Goal: Information Seeking & Learning: Learn about a topic

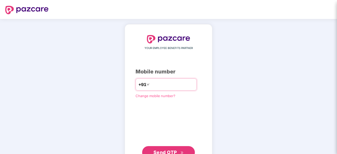
click at [154, 82] on input "number" at bounding box center [172, 84] width 43 height 8
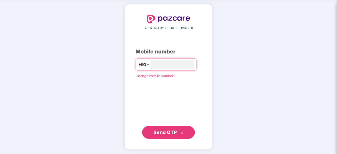
type input "**********"
click at [164, 130] on span "Send OTP" at bounding box center [164, 133] width 23 height 6
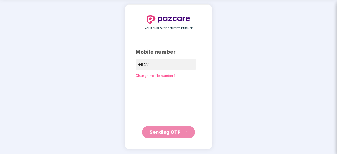
scroll to position [17, 0]
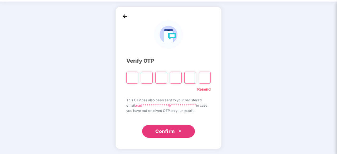
type input "*"
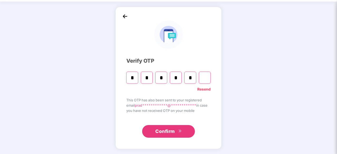
type input "*"
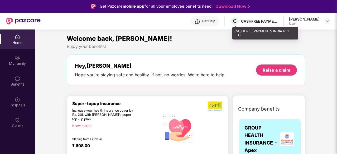
click at [260, 20] on div "CASHFREE PAYMENTS INDIA PVT. LTD." at bounding box center [259, 21] width 37 height 5
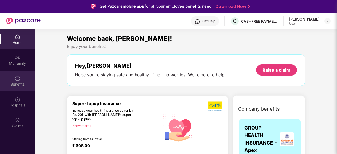
click at [20, 81] on div "Benefits" at bounding box center [17, 81] width 35 height 20
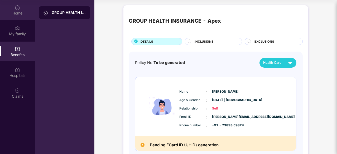
click at [20, 13] on div "Home" at bounding box center [17, 13] width 35 height 5
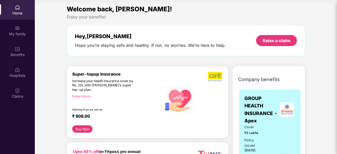
click at [17, 6] on img at bounding box center [17, 7] width 5 height 5
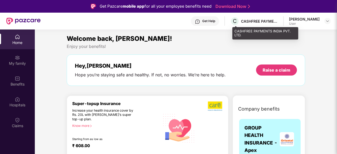
click at [269, 21] on div "CASHFREE PAYMENTS INDIA PVT. LTD." at bounding box center [259, 21] width 37 height 5
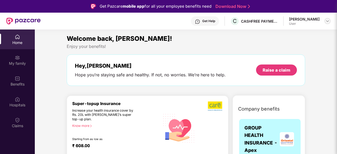
click at [327, 20] on img at bounding box center [327, 21] width 4 height 4
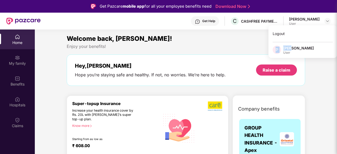
drag, startPoint x: 276, startPoint y: 50, endPoint x: 292, endPoint y: 48, distance: 15.9
click at [292, 48] on div "P [PERSON_NAME] User" at bounding box center [302, 50] width 69 height 9
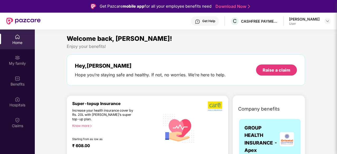
click at [292, 48] on div "Enjoy your benefits!" at bounding box center [186, 47] width 238 height 6
click at [15, 82] on div "Benefits" at bounding box center [17, 84] width 35 height 5
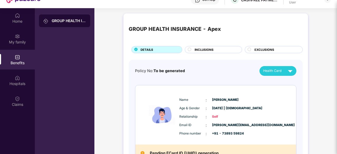
click at [211, 49] on span "INCLUSIONS" at bounding box center [204, 49] width 19 height 5
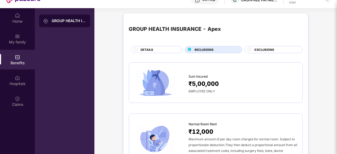
click at [261, 48] on span "EXCLUSIONS" at bounding box center [264, 49] width 20 height 5
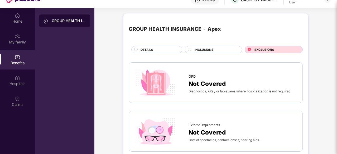
click at [144, 45] on div "GROUP HEALTH INSURANCE - Apex DETAILS INCLUSIONS EXCLUSIONS" at bounding box center [216, 36] width 174 height 35
click at [141, 49] on span "DETAILS" at bounding box center [147, 49] width 13 height 5
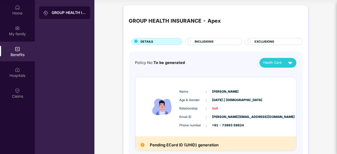
scroll to position [29, 0]
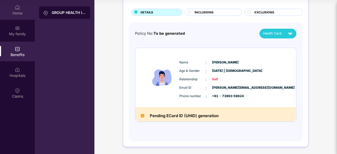
click at [18, 14] on div "Home" at bounding box center [17, 13] width 35 height 5
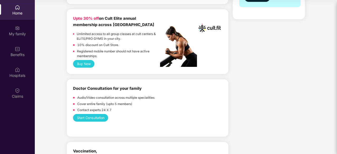
scroll to position [216, 0]
click at [84, 64] on button "Buy Now" at bounding box center [83, 64] width 21 height 8
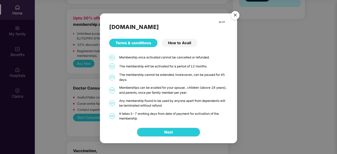
click at [181, 38] on div "[DOMAIN_NAME] Terms & conditions How to Avail 01 Membership once activated cann…" at bounding box center [168, 67] width 137 height 108
click at [150, 133] on button "Next" at bounding box center [168, 132] width 63 height 9
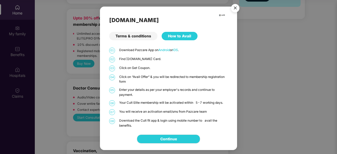
click at [236, 6] on img "Close" at bounding box center [235, 9] width 15 height 15
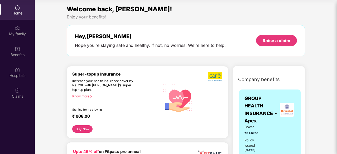
scroll to position [0, 0]
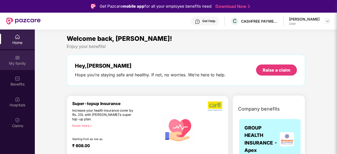
click at [19, 64] on div "My family" at bounding box center [17, 63] width 35 height 5
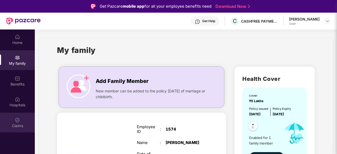
click at [18, 123] on div "Claims" at bounding box center [17, 125] width 35 height 5
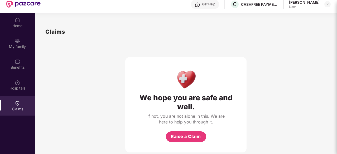
scroll to position [30, 0]
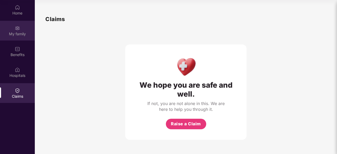
click at [22, 32] on div "My family" at bounding box center [17, 33] width 35 height 5
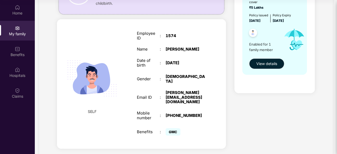
scroll to position [70, 0]
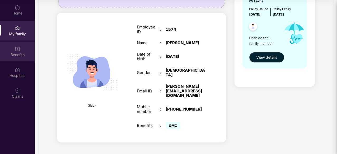
click at [9, 52] on div "Benefits" at bounding box center [17, 52] width 35 height 20
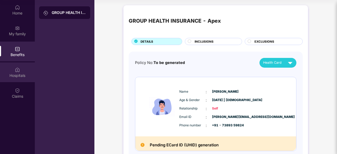
click at [6, 76] on div "Hospitals" at bounding box center [17, 75] width 35 height 5
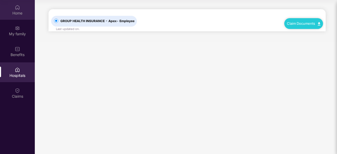
click at [20, 14] on div "Home" at bounding box center [17, 13] width 35 height 5
